Goal: Task Accomplishment & Management: Manage account settings

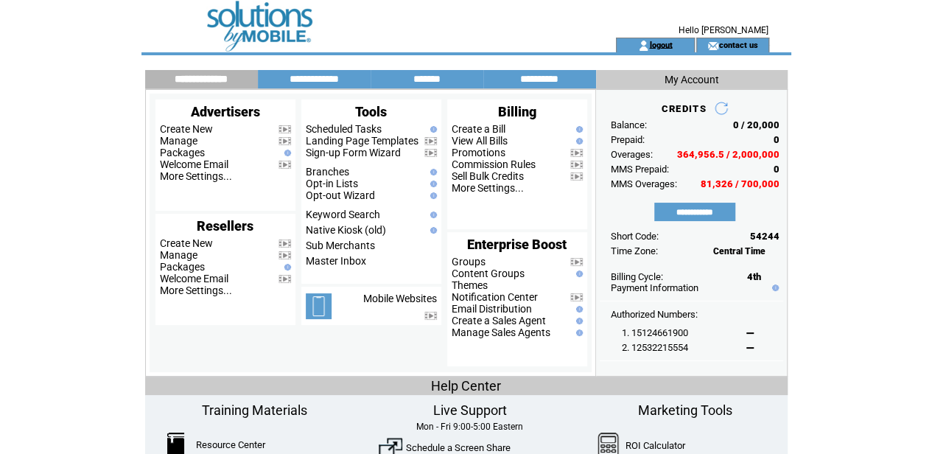
click at [656, 43] on link "logout" at bounding box center [660, 45] width 23 height 10
